Goal: Task Accomplishment & Management: Manage account settings

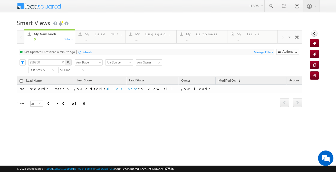
click at [48, 62] on input "959750" at bounding box center [46, 63] width 37 height 6
paste input "[PERSON_NAME] / Purchase / 30L / salaried income is"
click at [49, 64] on input "[PERSON_NAME] / Purchase / 30L / salaried income is" at bounding box center [46, 63] width 37 height 6
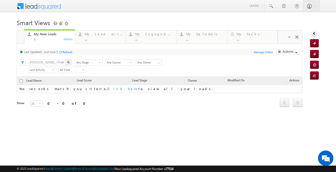
click at [49, 64] on input "[PERSON_NAME] / Purchase / 30L / salaried income is" at bounding box center [46, 63] width 37 height 6
paste input "981547"
type input "981547"
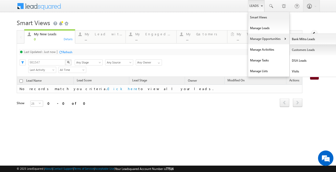
click at [295, 51] on link "Customers Leads" at bounding box center [313, 50] width 47 height 11
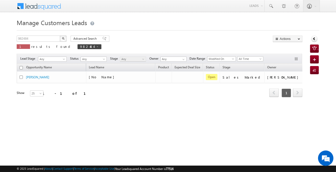
click at [48, 35] on div "Manage Customers Leads 982484 X 1 results found 982484 Advanced Search Advanced…" at bounding box center [168, 81] width 302 height 128
click at [48, 38] on input "982484" at bounding box center [39, 39] width 44 height 6
paste input "1547"
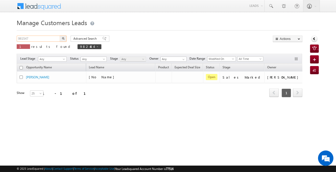
type input "981547"
click at [60, 36] on button "button" at bounding box center [63, 39] width 7 height 6
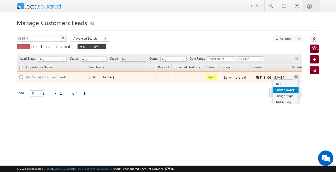
click at [280, 90] on link "Change Owner" at bounding box center [286, 90] width 26 height 6
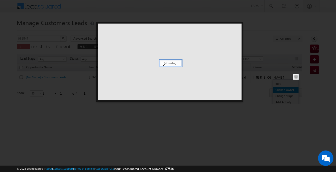
click at [280, 90] on body "Menu Affan Khan sitar a3@ks erve." at bounding box center [168, 72] width 336 height 145
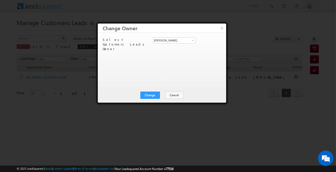
drag, startPoint x: 220, startPoint y: 27, endPoint x: 226, endPoint y: 30, distance: 6.0
click at [220, 27] on button "×" at bounding box center [222, 28] width 8 height 9
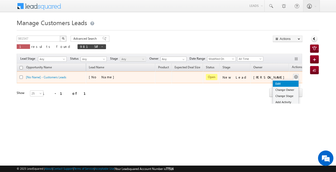
click at [279, 81] on link "Edit" at bounding box center [286, 84] width 26 height 6
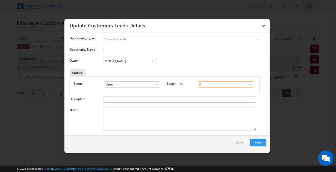
click at [198, 84] on input "S" at bounding box center [225, 85] width 55 height 6
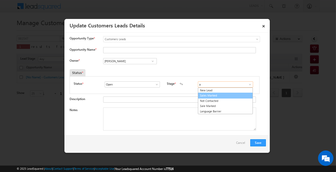
click at [205, 97] on link "Sales Marked" at bounding box center [225, 96] width 55 height 6
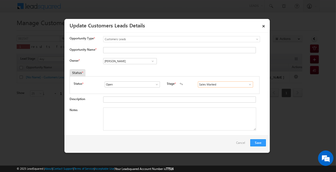
type input "Sales Marked"
click at [137, 123] on textarea "Notes" at bounding box center [179, 119] width 153 height 23
paste textarea "Megha Kiran / Purchase / 30L / salaried income is 16k customer husband salaried…"
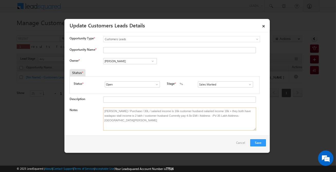
type textarea "Megha Kiran / Purchase / 30L / salaried income is 16k customer husband salaried…"
click at [129, 62] on input "Vikas Halwai" at bounding box center [130, 61] width 54 height 6
paste input "Sakshi Des"
type input "Sakshi Shrikant Desai"
click at [118, 51] on input "Opportunity Name *" at bounding box center [179, 50] width 153 height 6
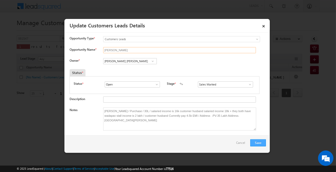
type input "Megha Kiran"
click at [256, 142] on button "Save" at bounding box center [258, 143] width 16 height 7
